Goal: Task Accomplishment & Management: Complete application form

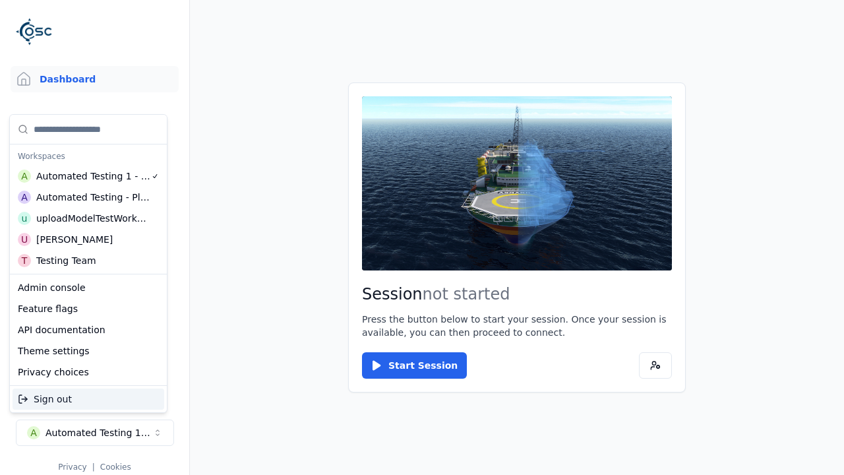
click at [88, 287] on div "Admin console" at bounding box center [89, 287] width 152 height 21
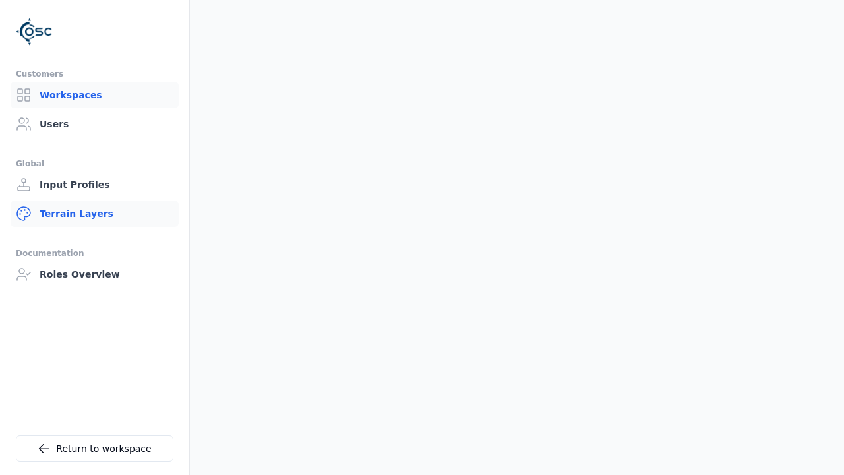
click at [94, 214] on link "Terrain Layers" at bounding box center [95, 213] width 168 height 26
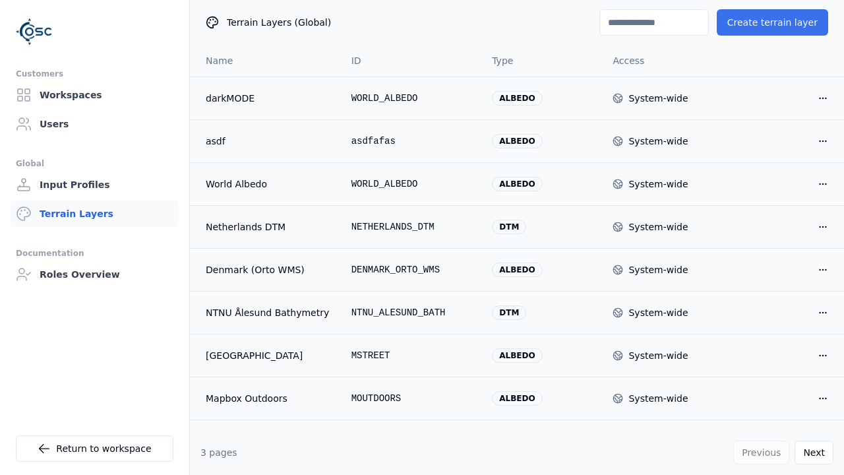
click at [779, 22] on button "Create terrain layer" at bounding box center [772, 22] width 111 height 26
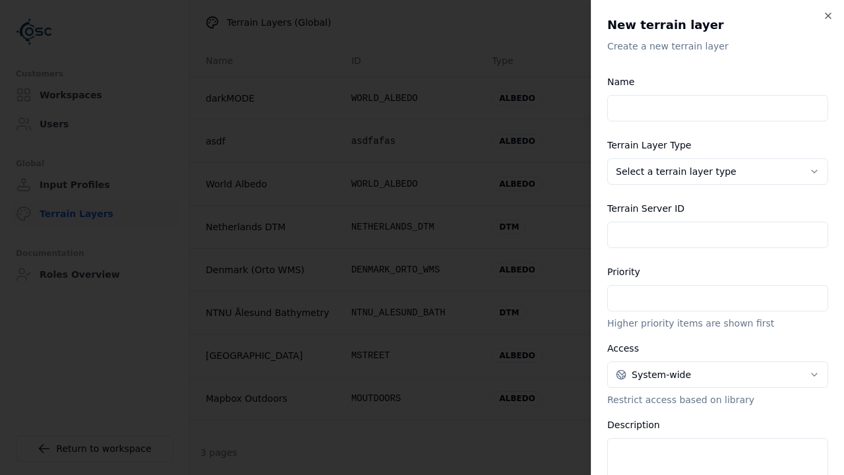
click at [717, 95] on input "Name" at bounding box center [717, 108] width 221 height 26
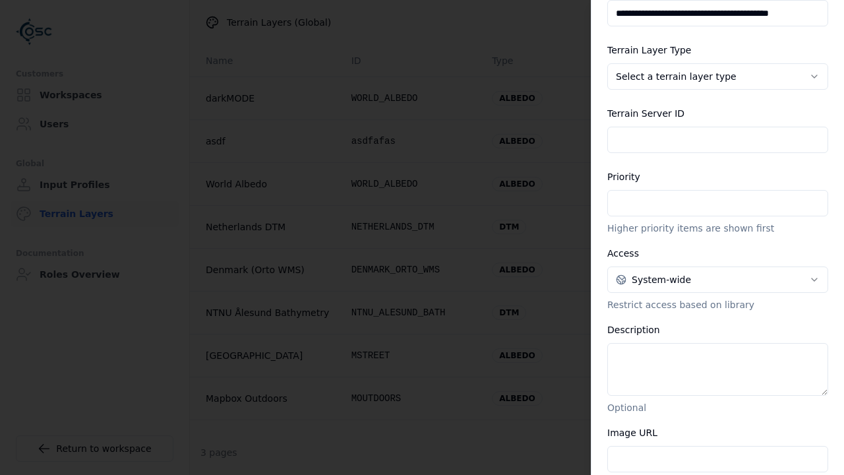
scroll to position [0, 18]
type input "**********"
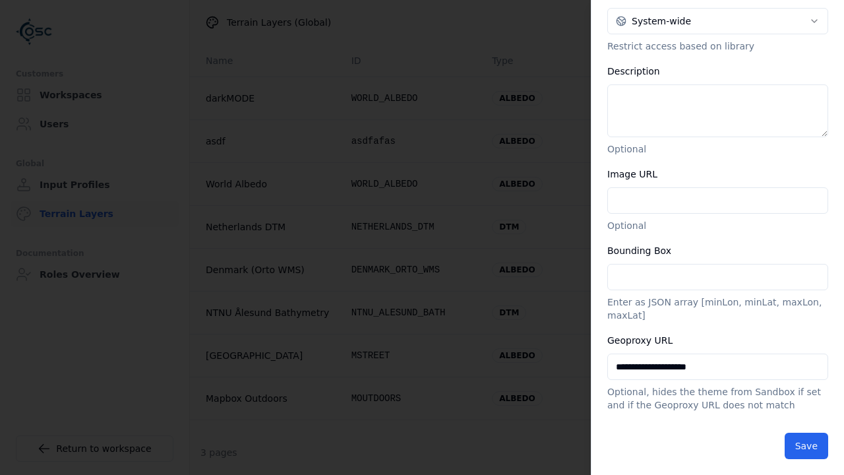
scroll to position [0, 0]
